Goal: Answer question/provide support: Share knowledge or assist other users

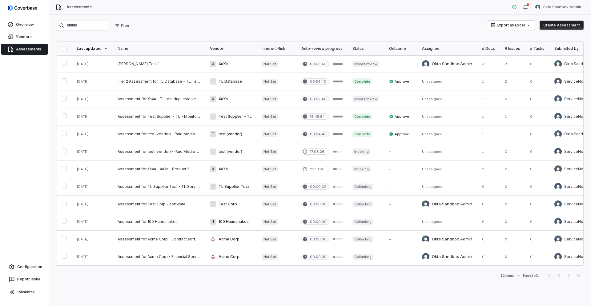
click at [123, 64] on link at bounding box center [159, 63] width 92 height 17
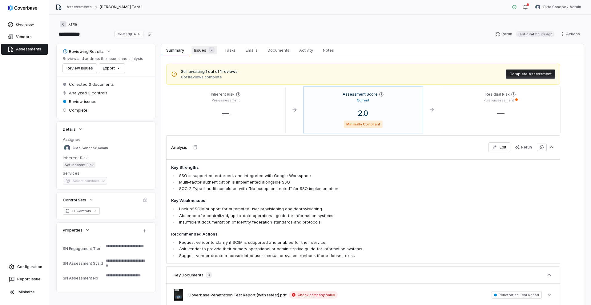
click at [200, 51] on span "Issues 2" at bounding box center [204, 50] width 26 height 9
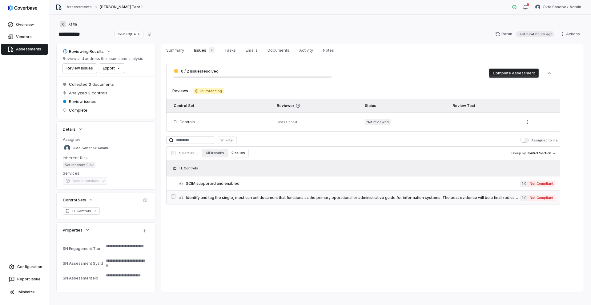
click at [269, 195] on div "# 3 Identify and tag the single, most current document that functions as the pr…" at bounding box center [349, 198] width 341 height 6
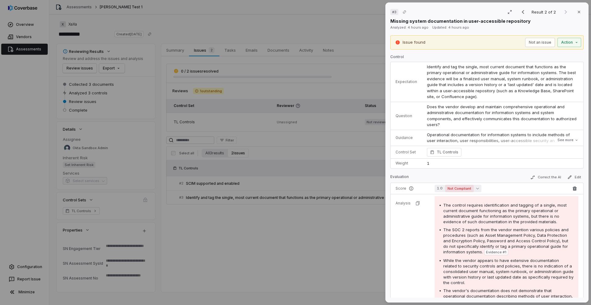
click at [476, 185] on button "1.0 Not Compliant" at bounding box center [458, 188] width 47 height 7
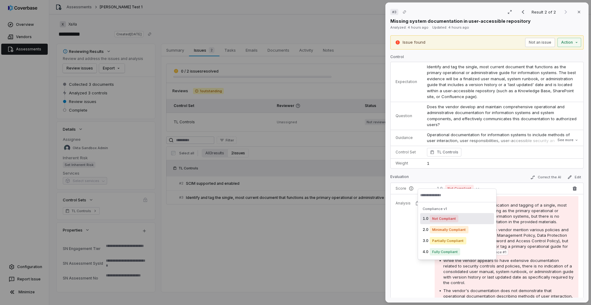
click at [504, 185] on span "1.0 Not Compliant" at bounding box center [502, 188] width 134 height 7
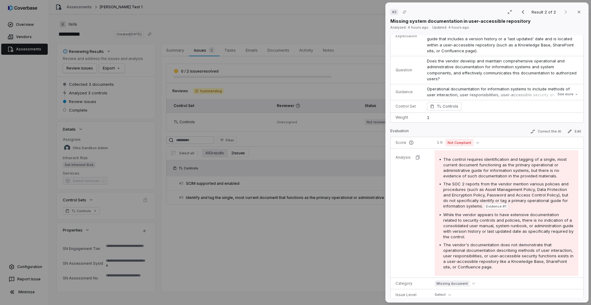
scroll to position [47, 0]
click at [546, 127] on button "Correct the AI" at bounding box center [546, 130] width 36 height 7
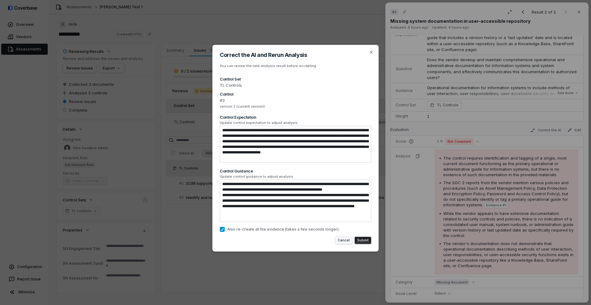
click at [343, 240] on button "Cancel" at bounding box center [343, 240] width 17 height 7
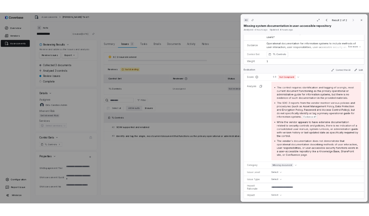
scroll to position [87, 0]
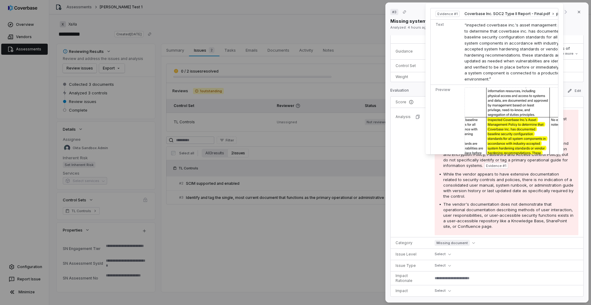
click at [486, 163] on span "Evidence # 1" at bounding box center [496, 165] width 20 height 5
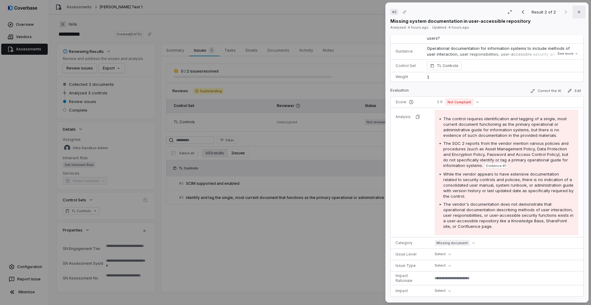
click at [581, 12] on icon "button" at bounding box center [579, 12] width 5 height 5
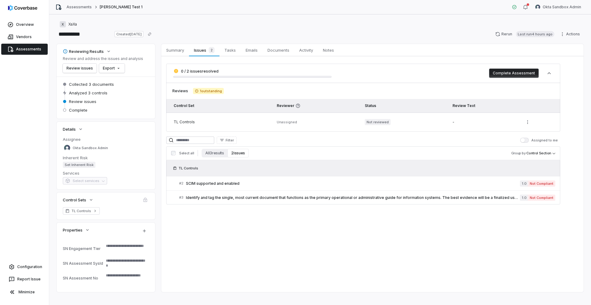
type textarea "*"
